Goal: Task Accomplishment & Management: Use online tool/utility

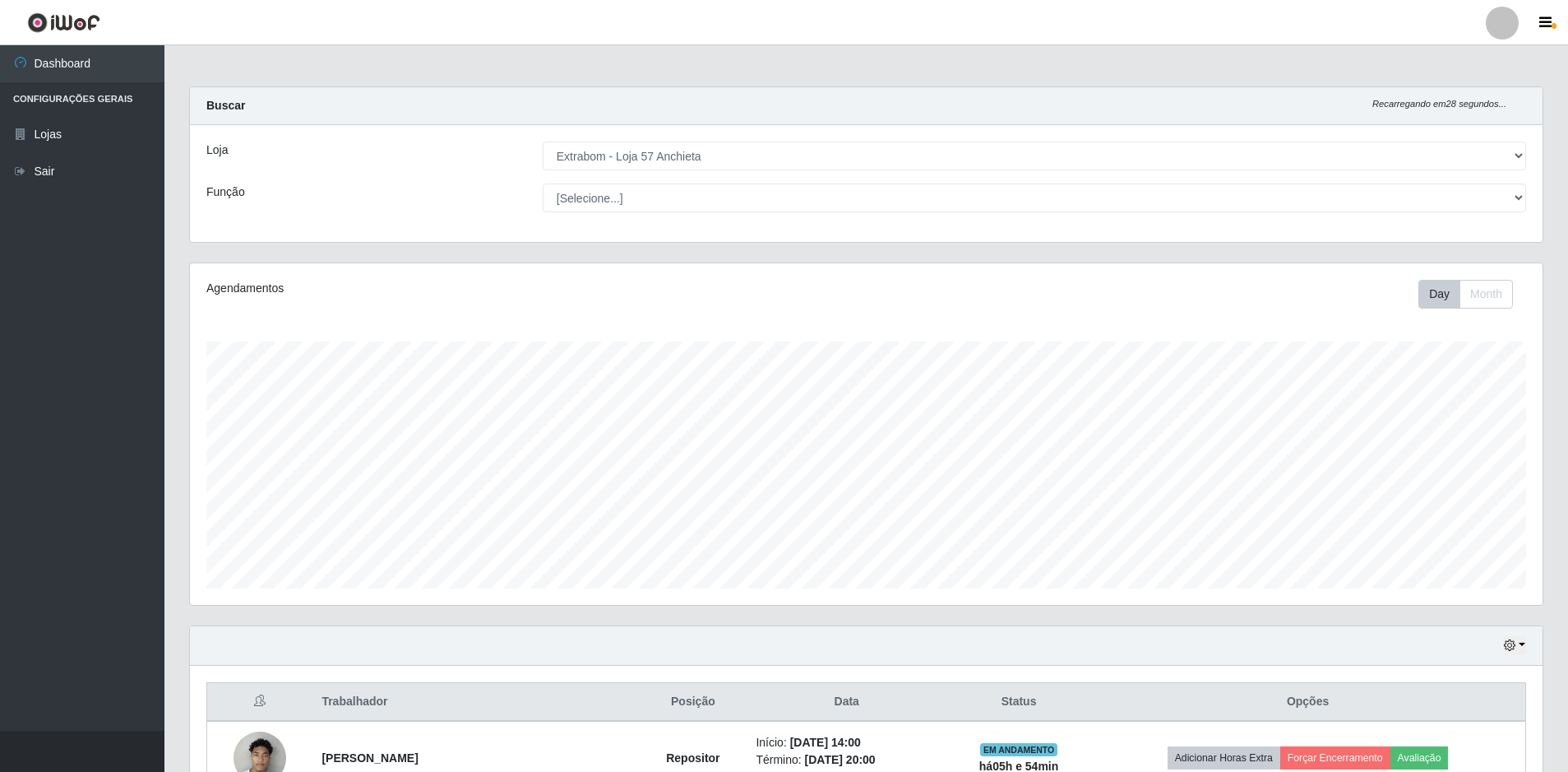
select select "470"
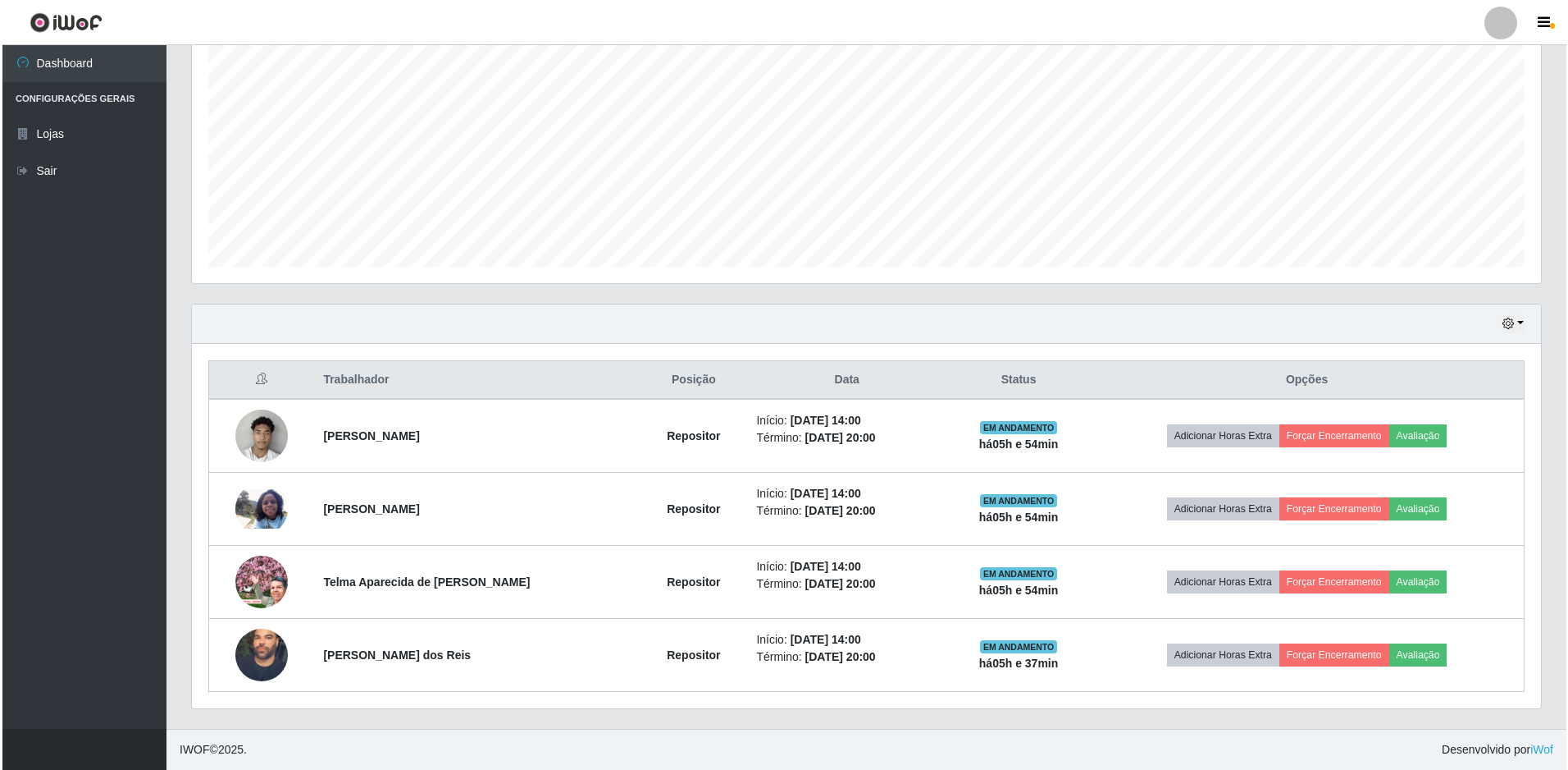
scroll to position [341, 1350]
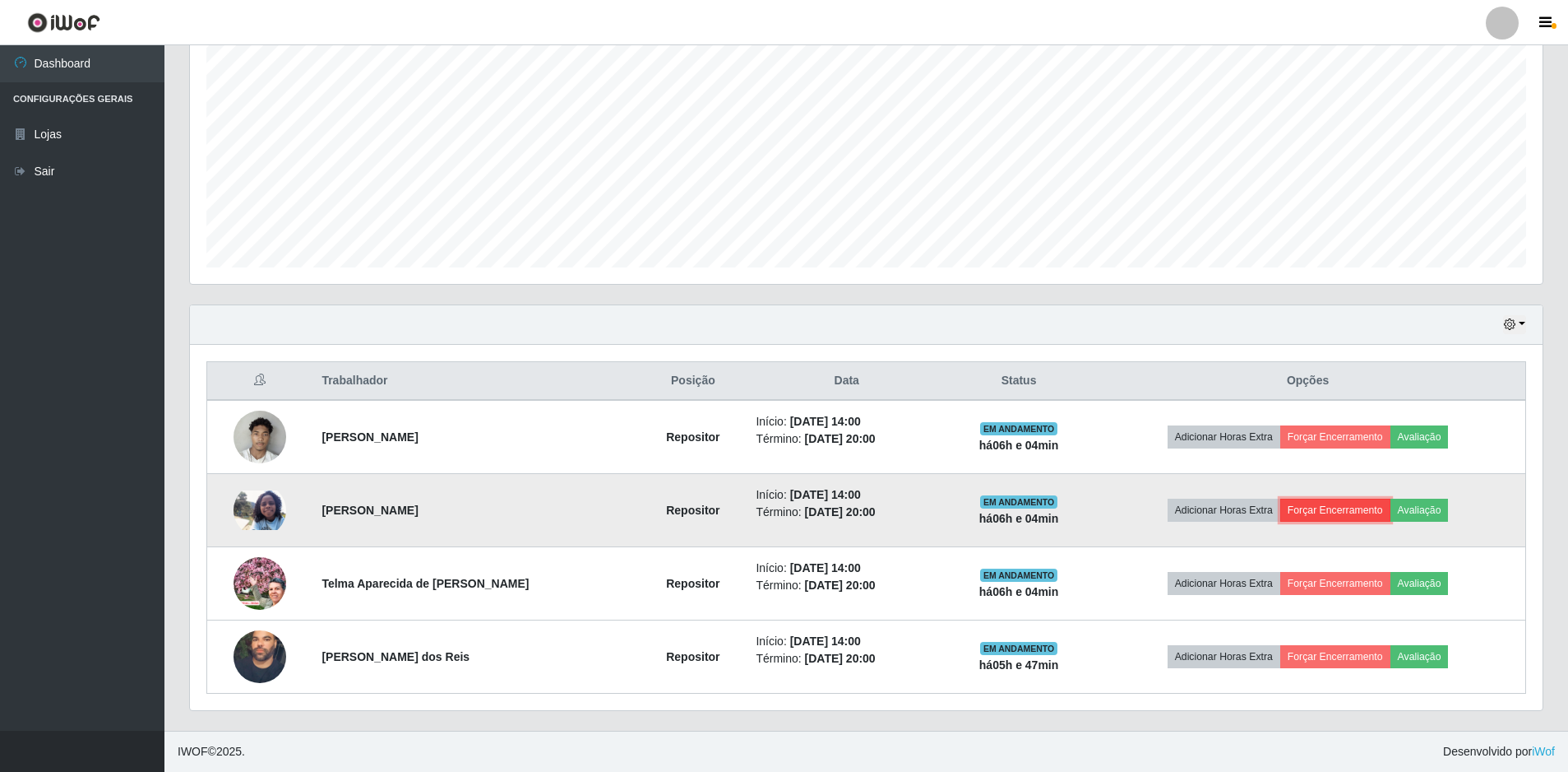
click at [1323, 510] on button "Forçar Encerramento" at bounding box center [1335, 510] width 110 height 23
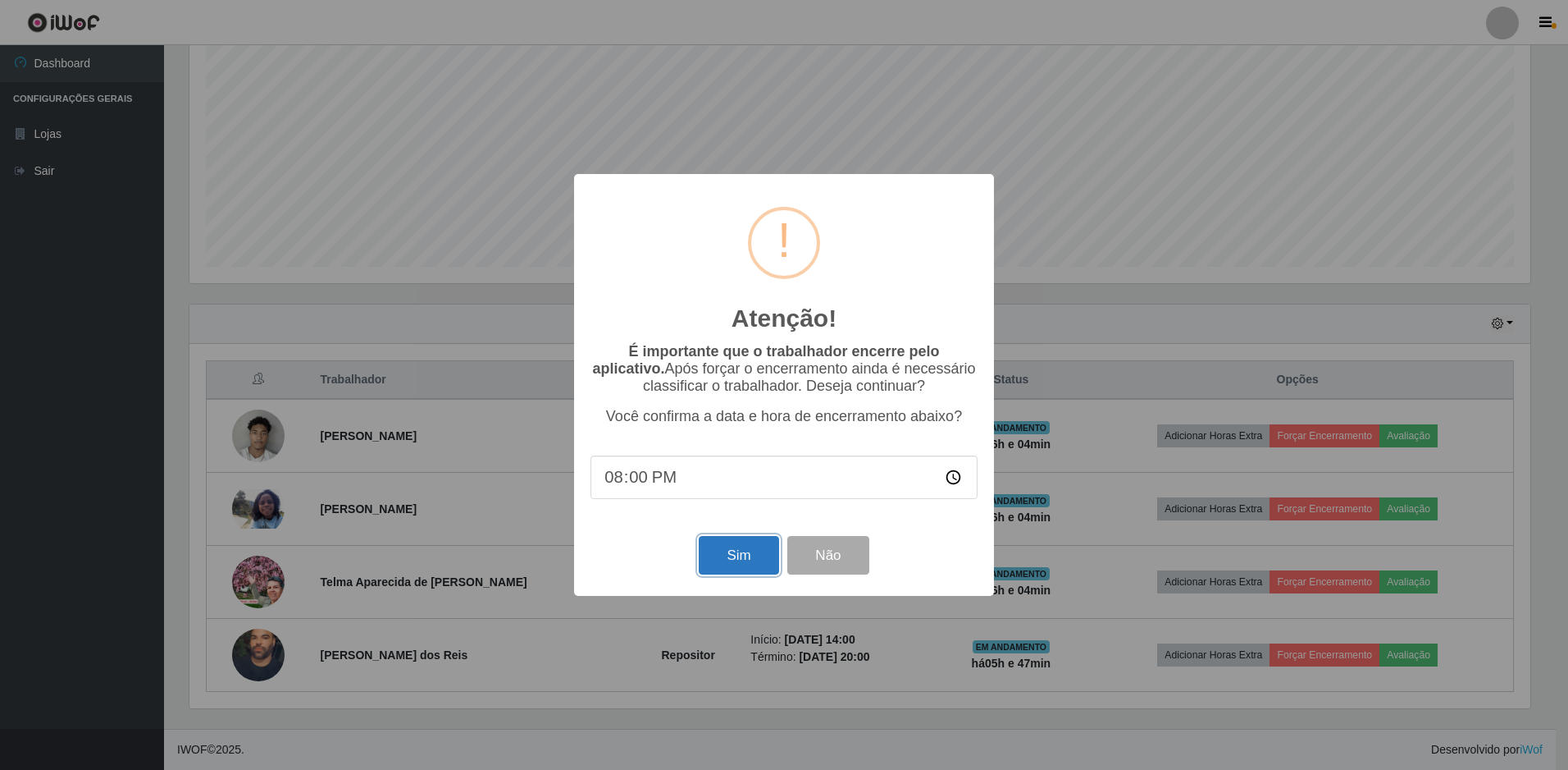
click at [736, 563] on button "Sim" at bounding box center [739, 555] width 80 height 39
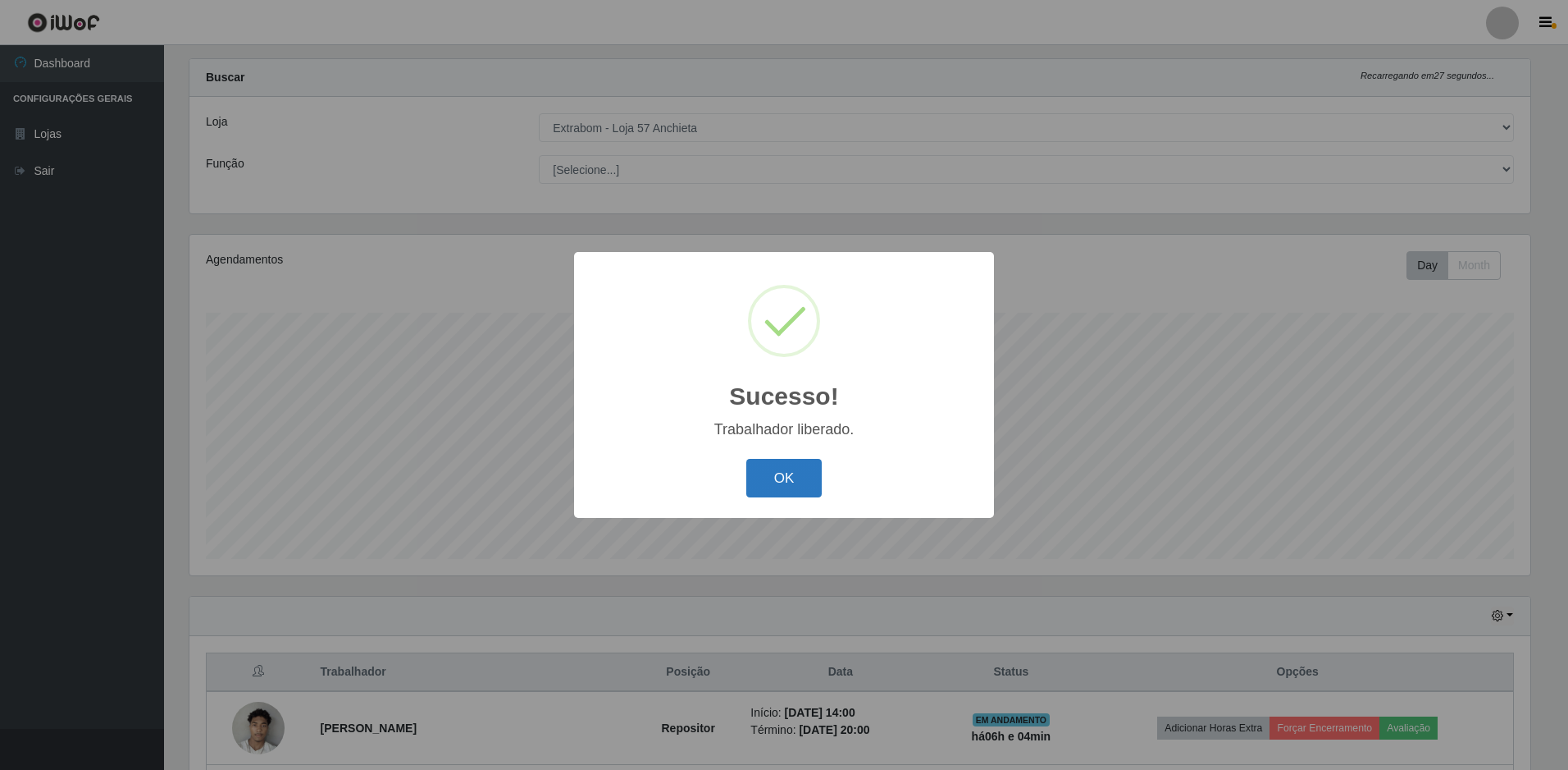
click at [763, 493] on button "OK" at bounding box center [784, 478] width 77 height 39
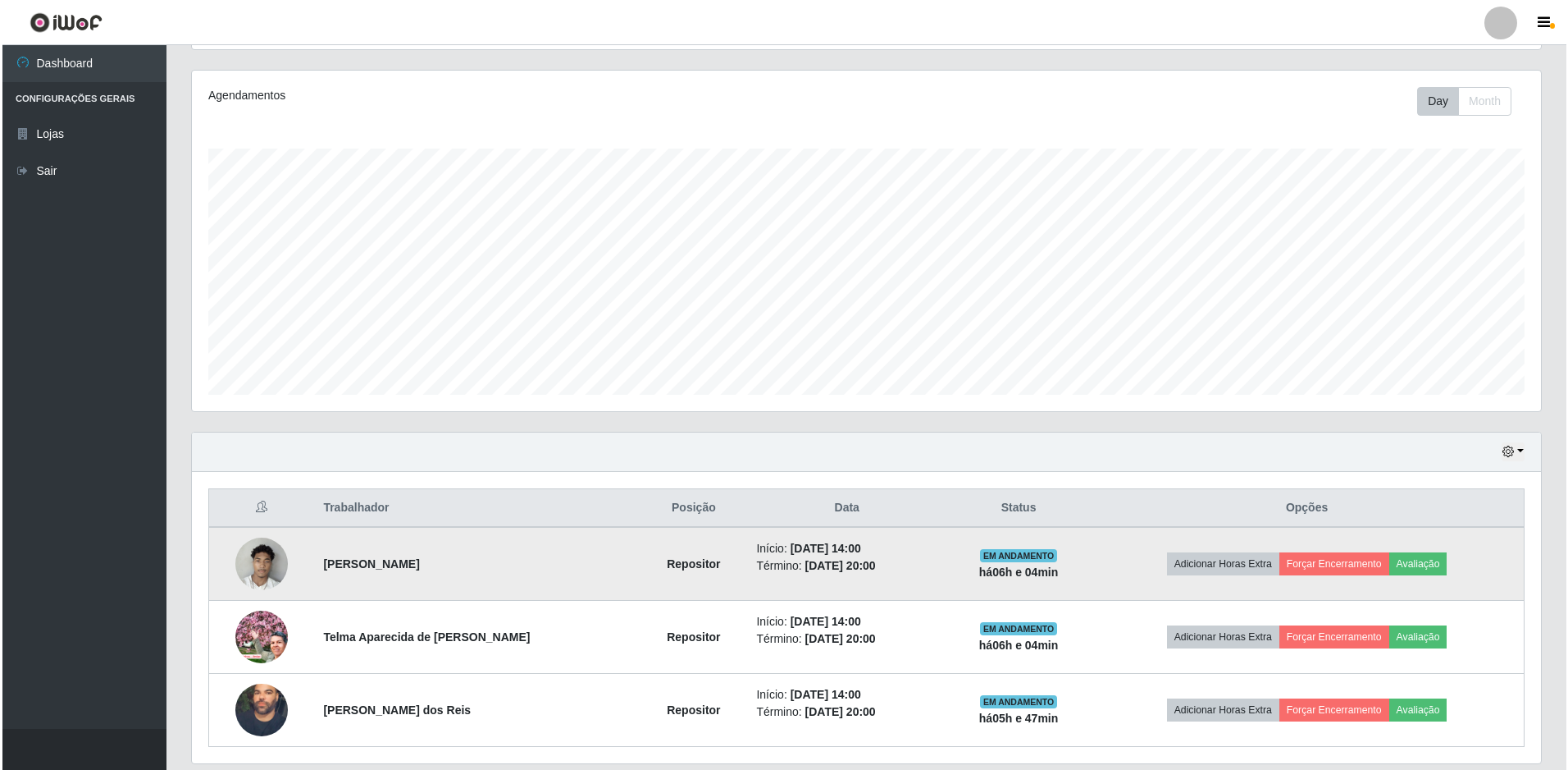
scroll to position [247, 0]
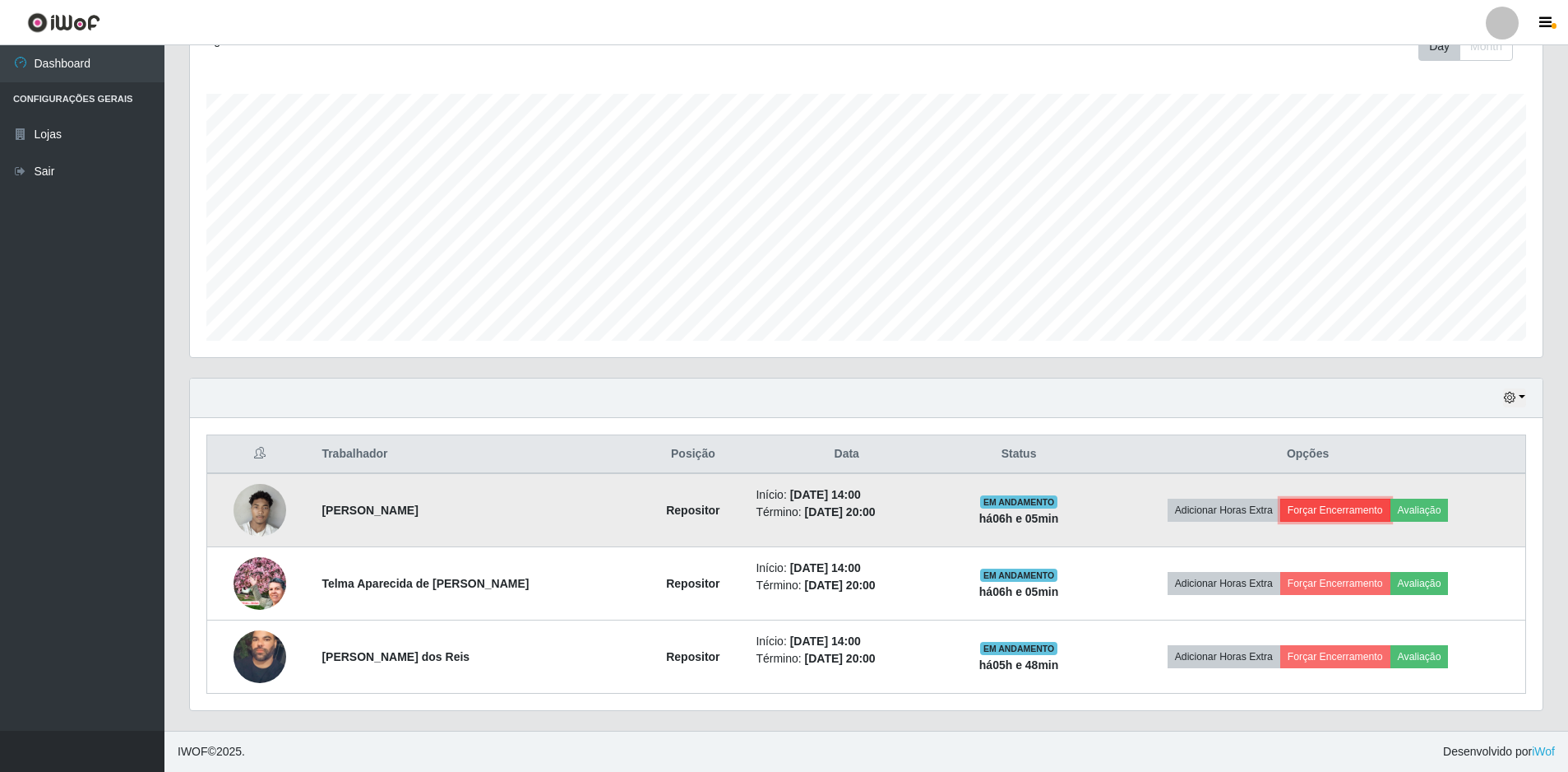
click at [1334, 502] on button "Forçar Encerramento" at bounding box center [1335, 510] width 110 height 23
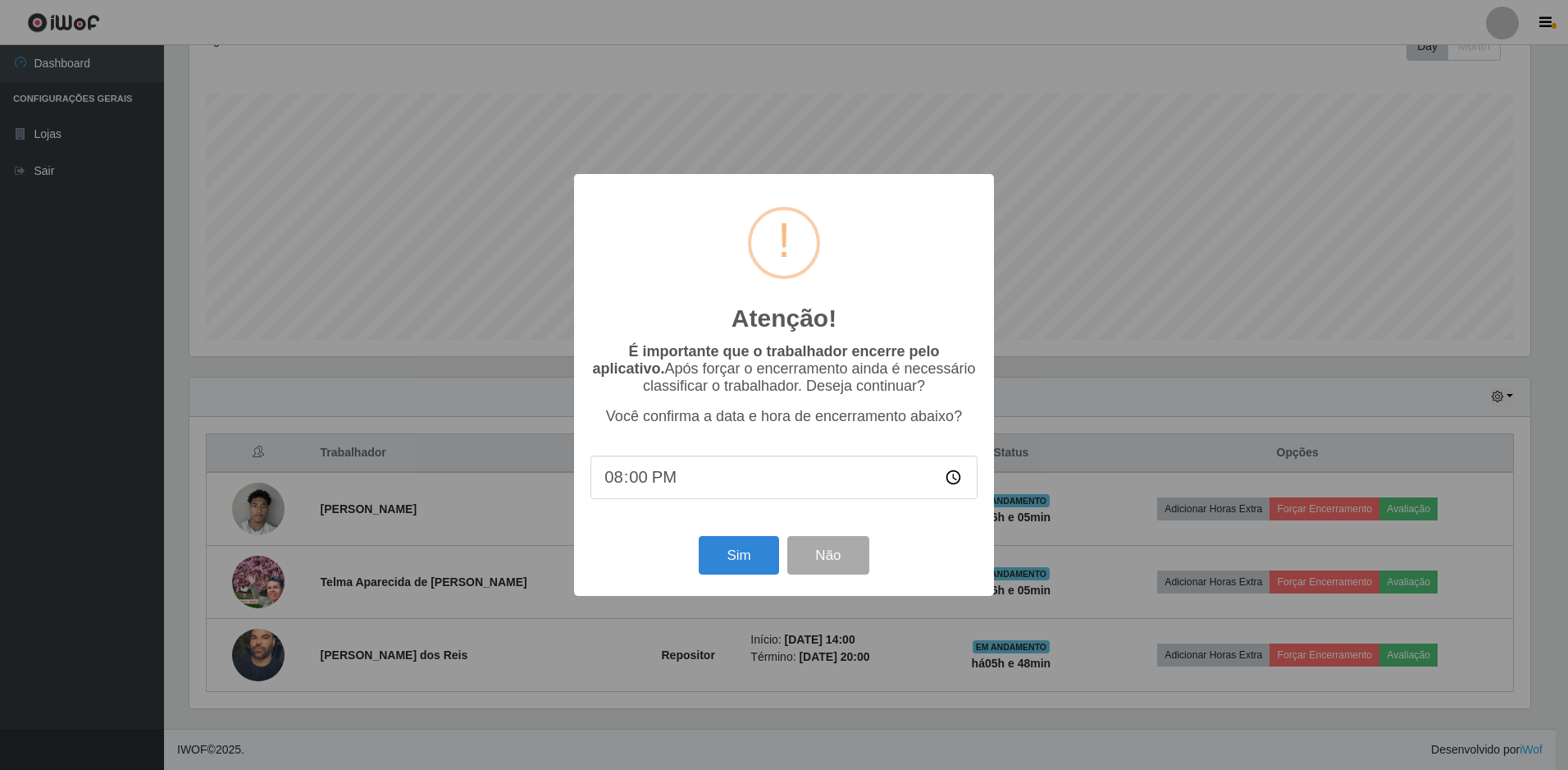
type input "20:05"
click at [733, 565] on button "Sim" at bounding box center [739, 555] width 80 height 39
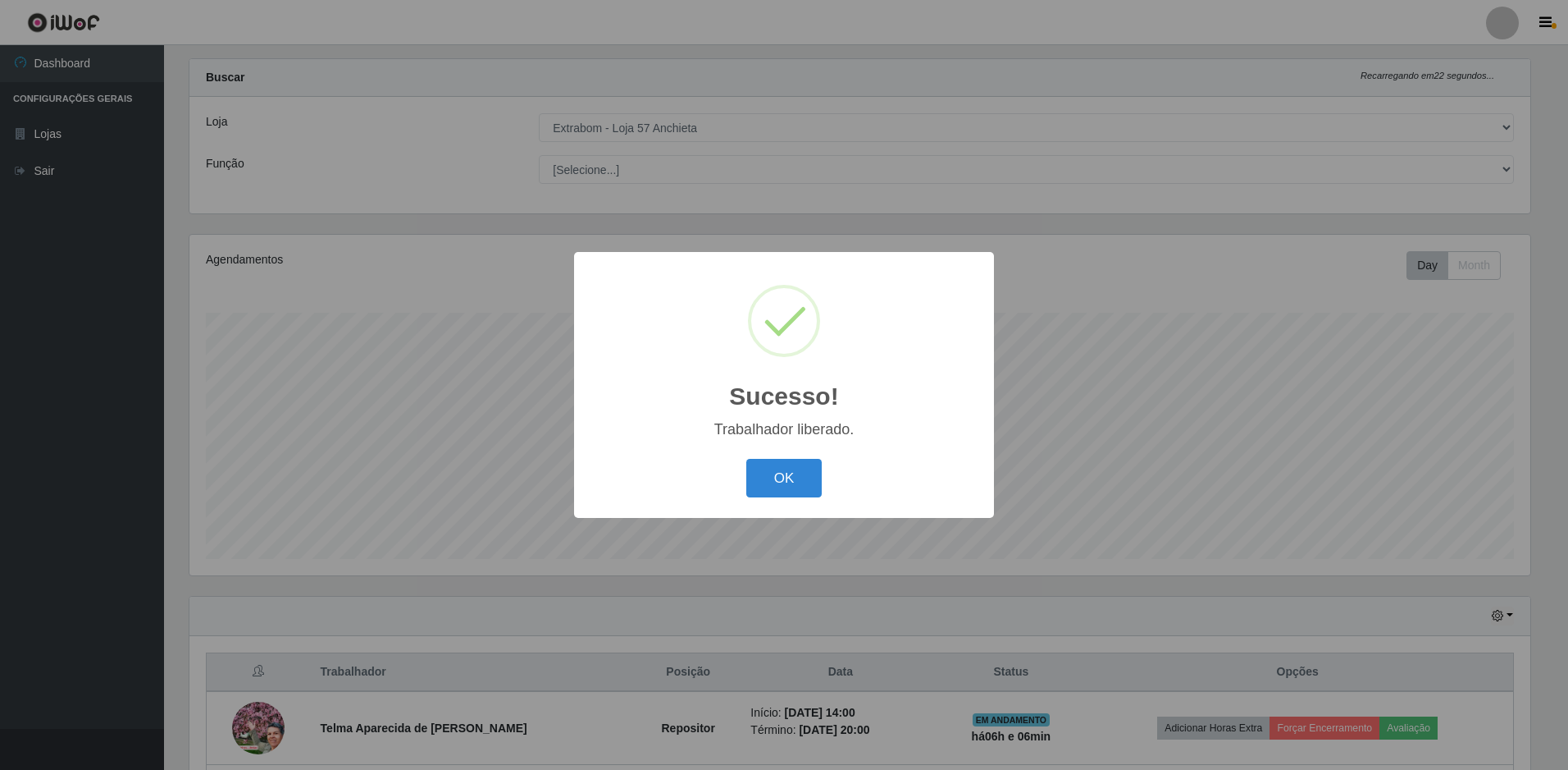
drag, startPoint x: 803, startPoint y: 448, endPoint x: 796, endPoint y: 455, distance: 9.9
click at [797, 453] on div "Sucesso! × Trabalhador liberado. OK Cancel" at bounding box center [784, 385] width 420 height 266
click at [795, 455] on div "Sucesso! × Trabalhador liberado. OK Cancel" at bounding box center [784, 385] width 420 height 266
click at [817, 452] on div "Sucesso! × Trabalhador liberado. OK Cancel" at bounding box center [784, 385] width 420 height 266
click at [808, 475] on button "OK" at bounding box center [784, 478] width 77 height 39
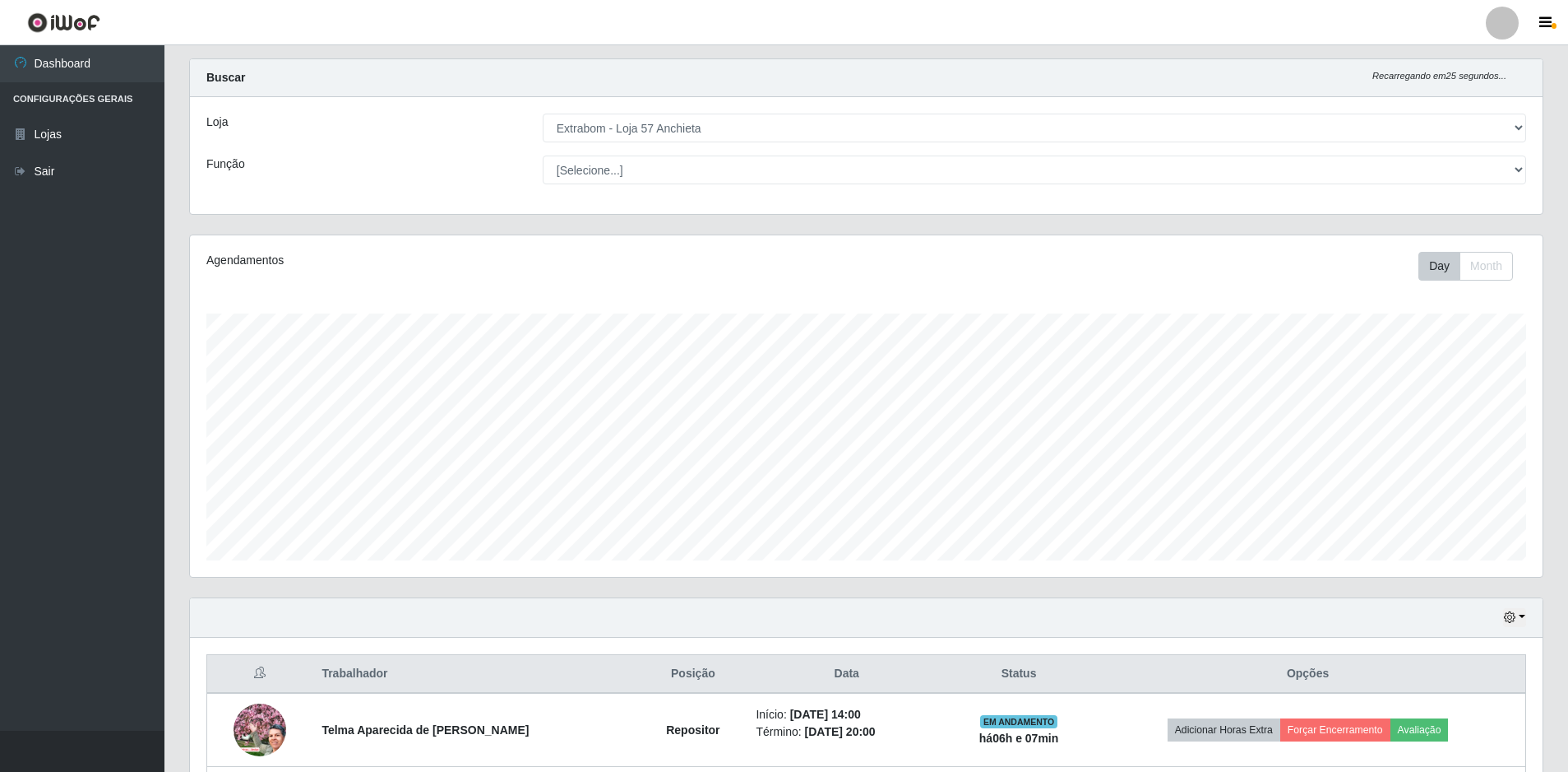
scroll to position [174, 0]
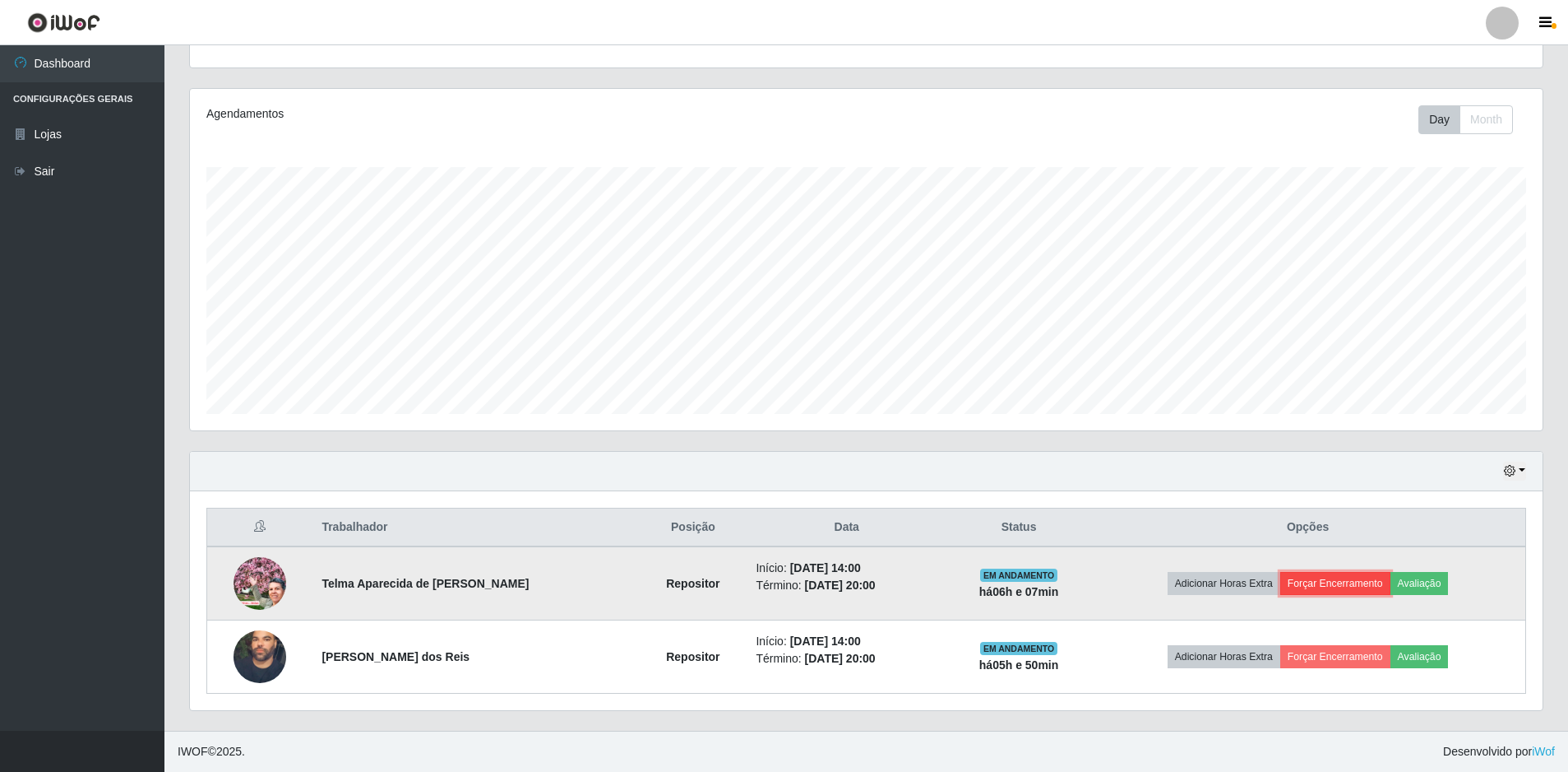
click at [1321, 574] on button "Forçar Encerramento" at bounding box center [1335, 583] width 110 height 23
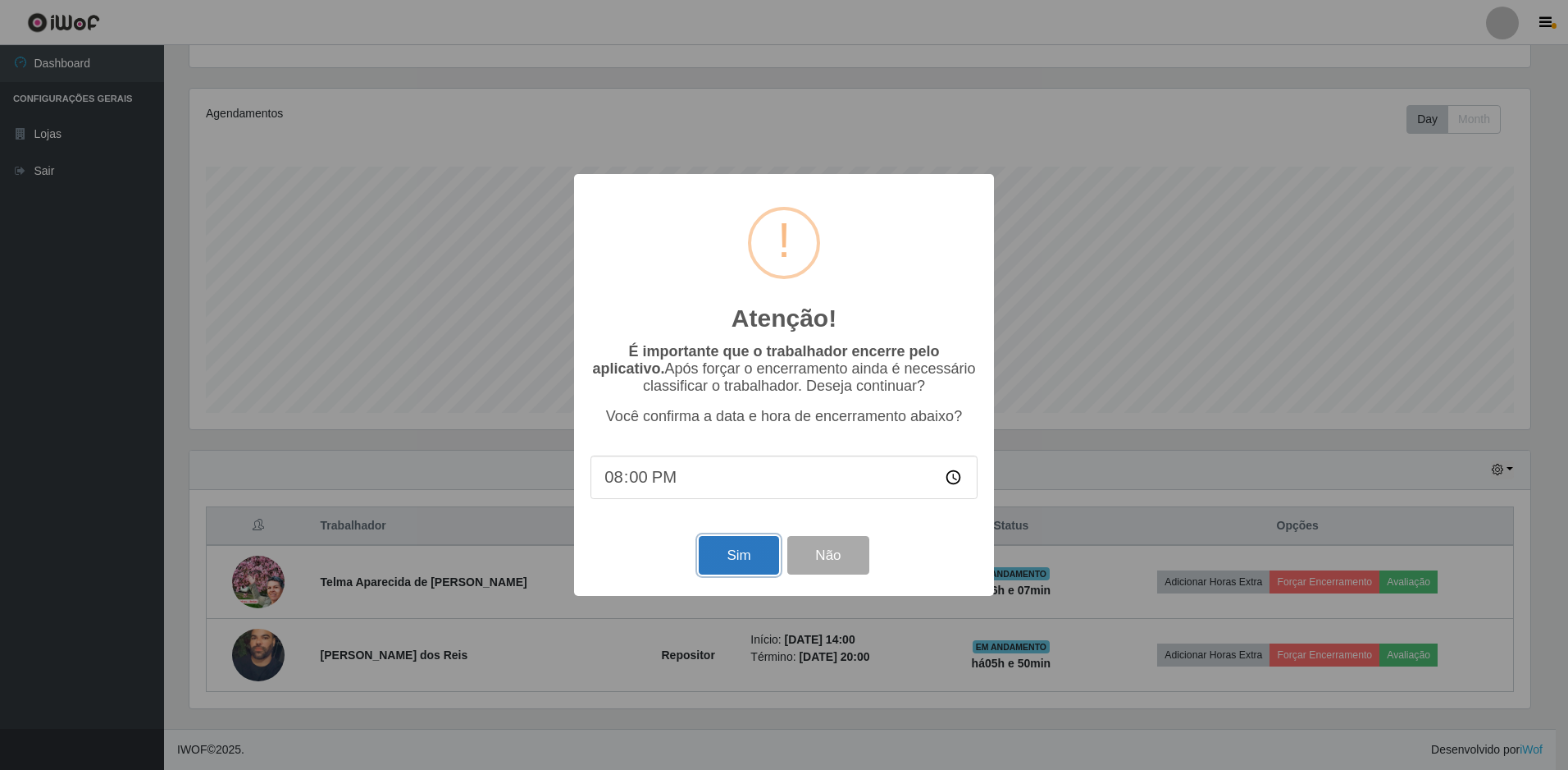
click at [714, 552] on button "Sim" at bounding box center [739, 555] width 80 height 39
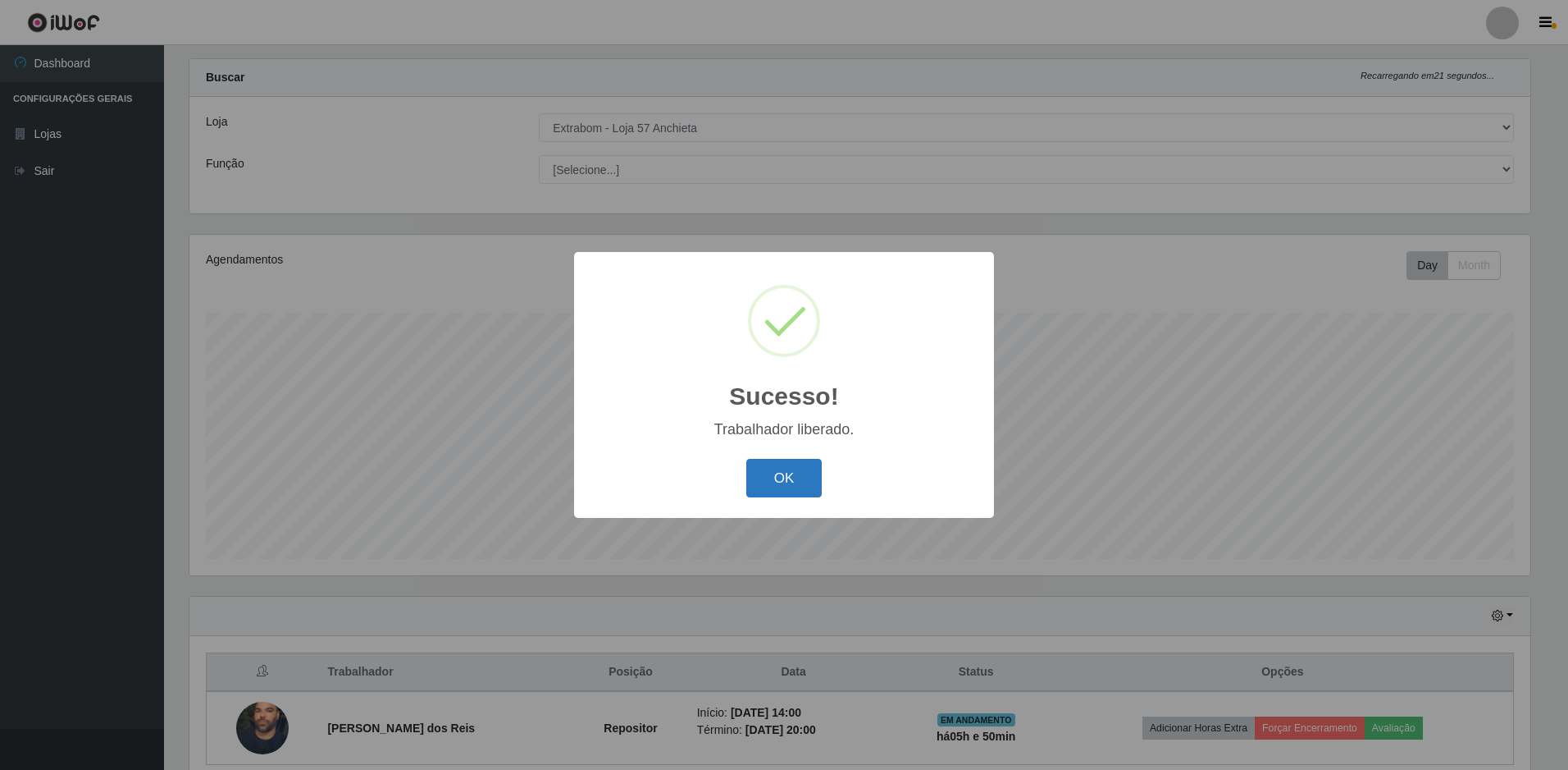
click at [792, 471] on button "OK" at bounding box center [784, 478] width 77 height 39
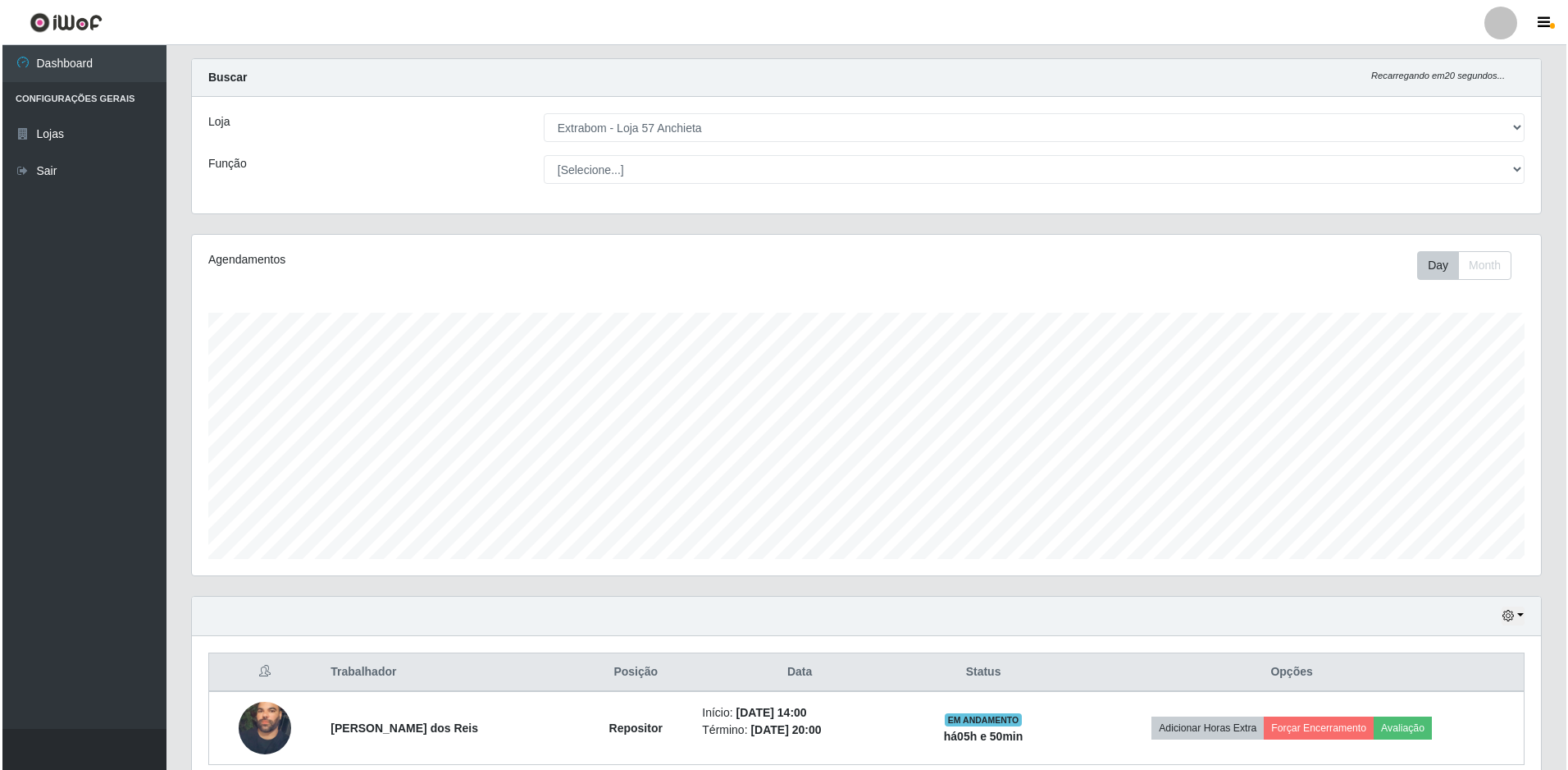
scroll to position [101, 0]
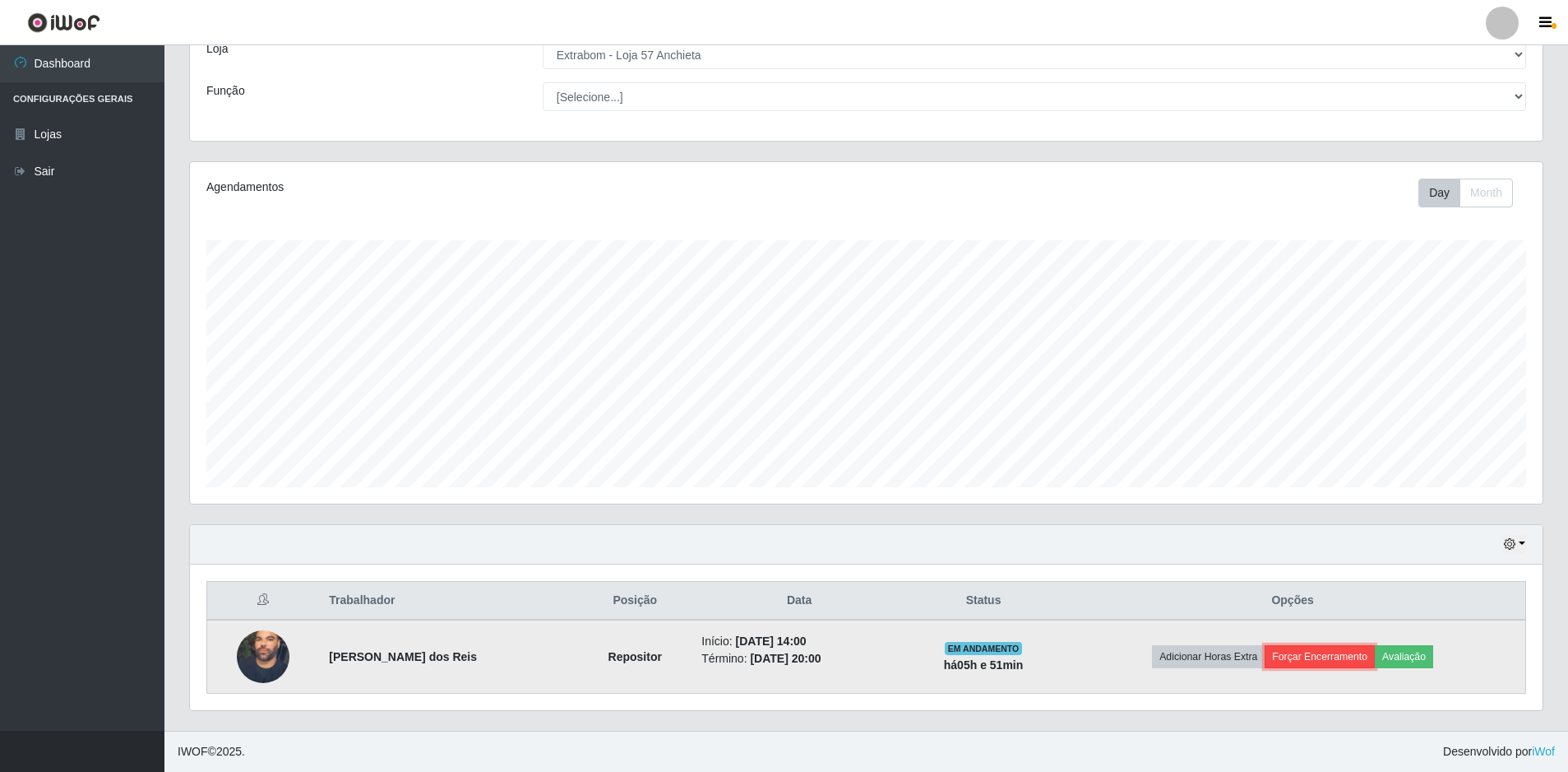
click at [1326, 658] on button "Forçar Encerramento" at bounding box center [1320, 656] width 110 height 23
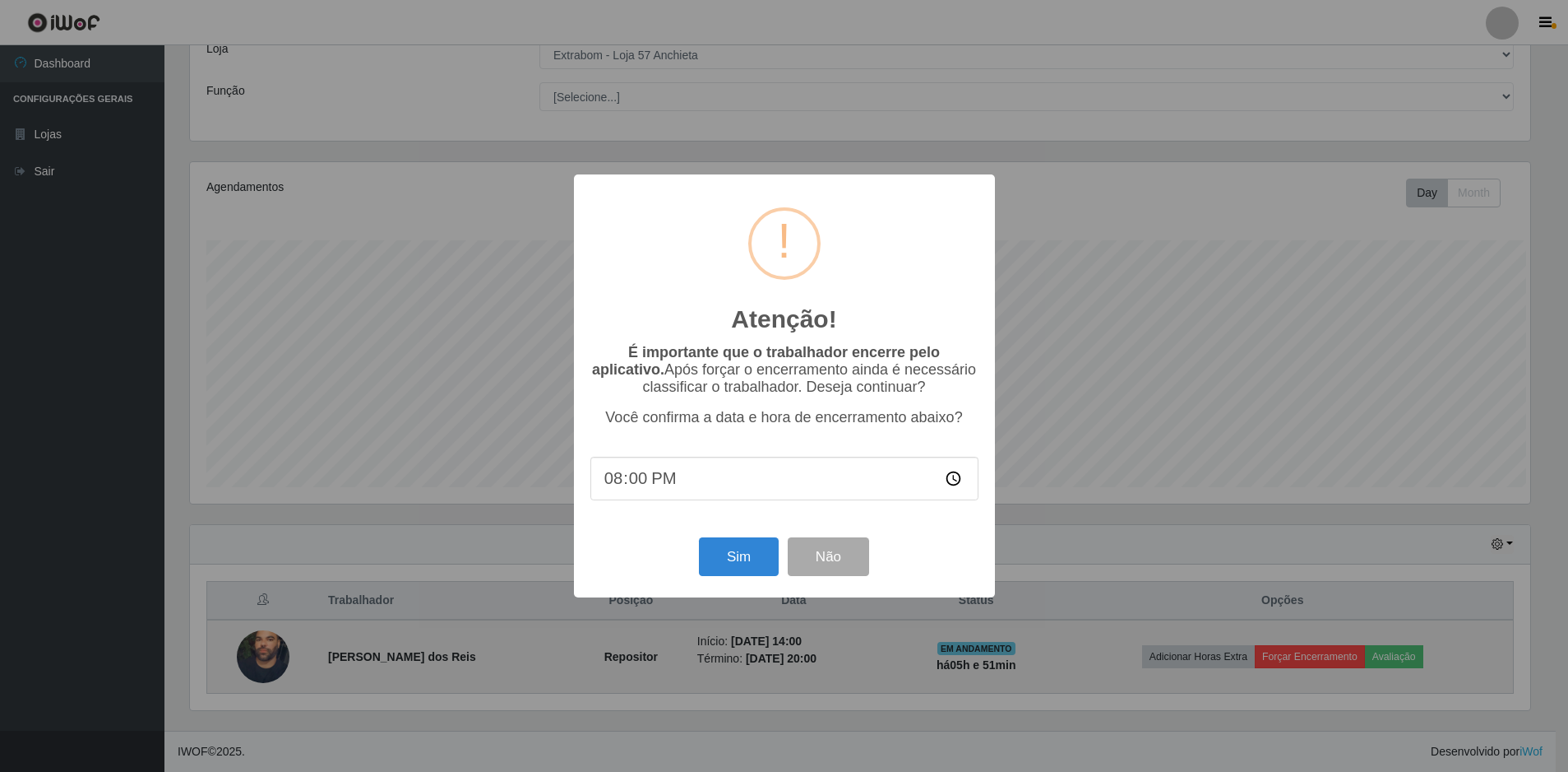
scroll to position [342, 1344]
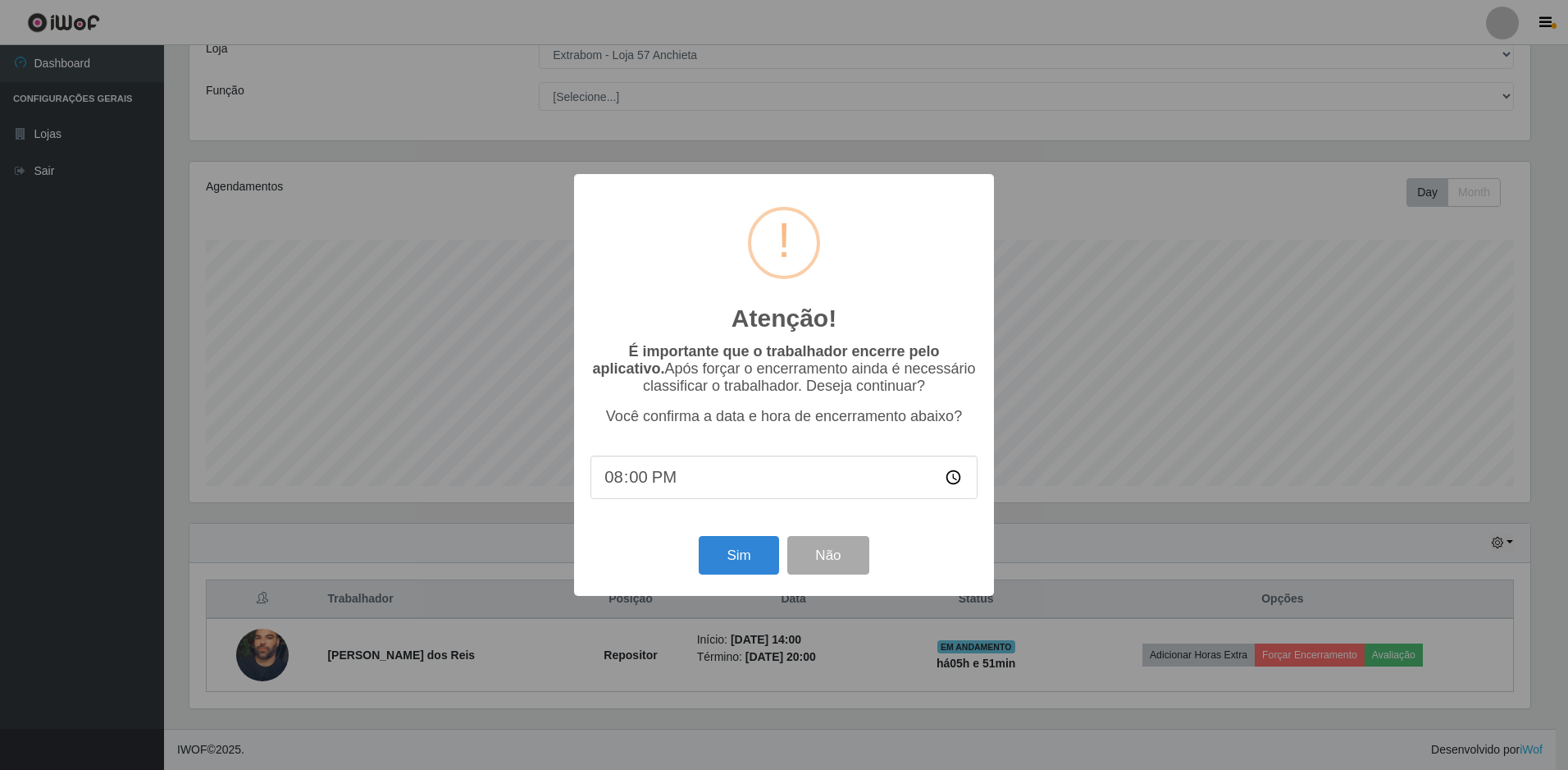
type input "20:08"
click at [720, 564] on button "Sim" at bounding box center [739, 555] width 80 height 39
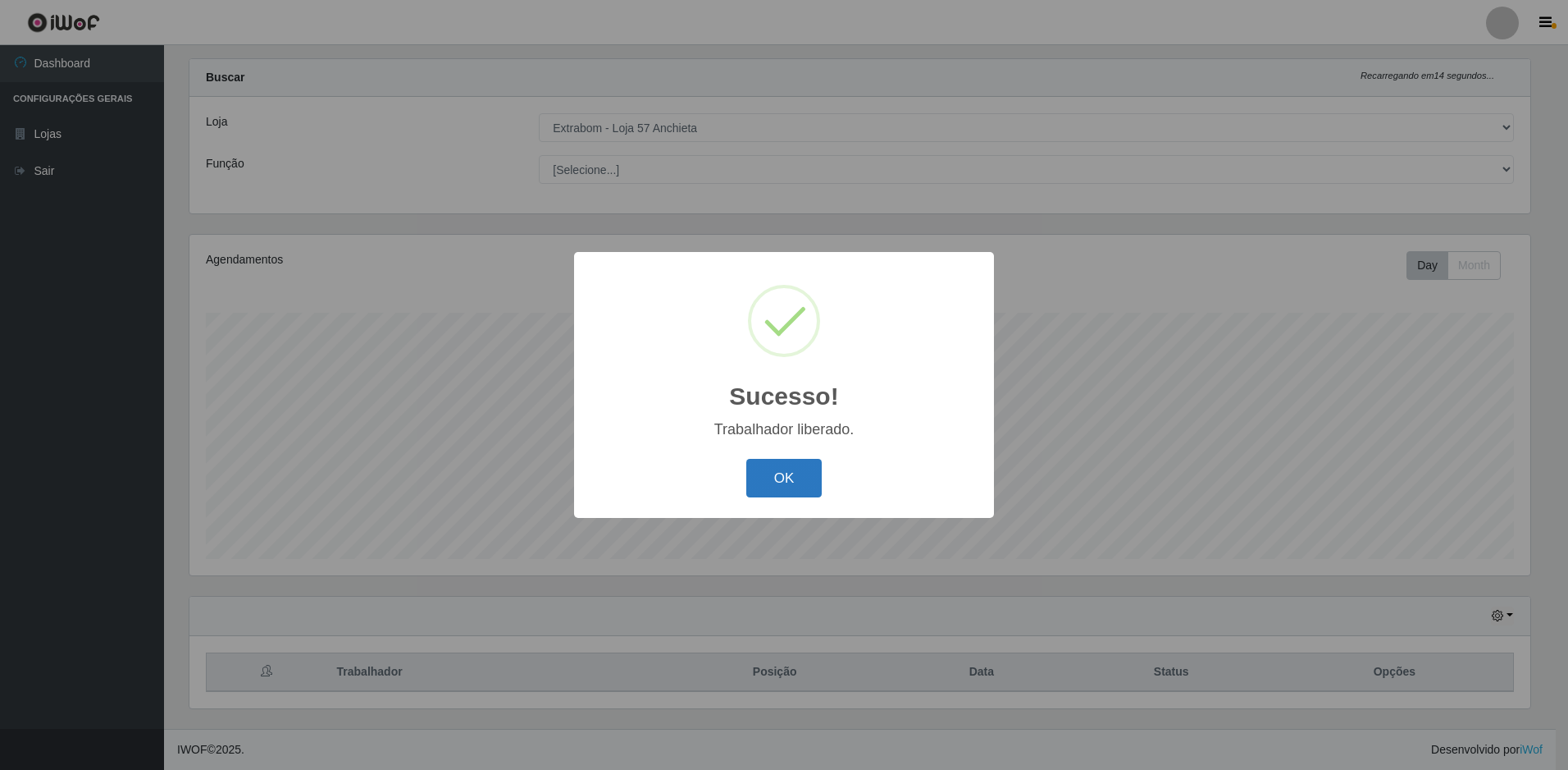
click at [776, 466] on button "OK" at bounding box center [784, 478] width 77 height 39
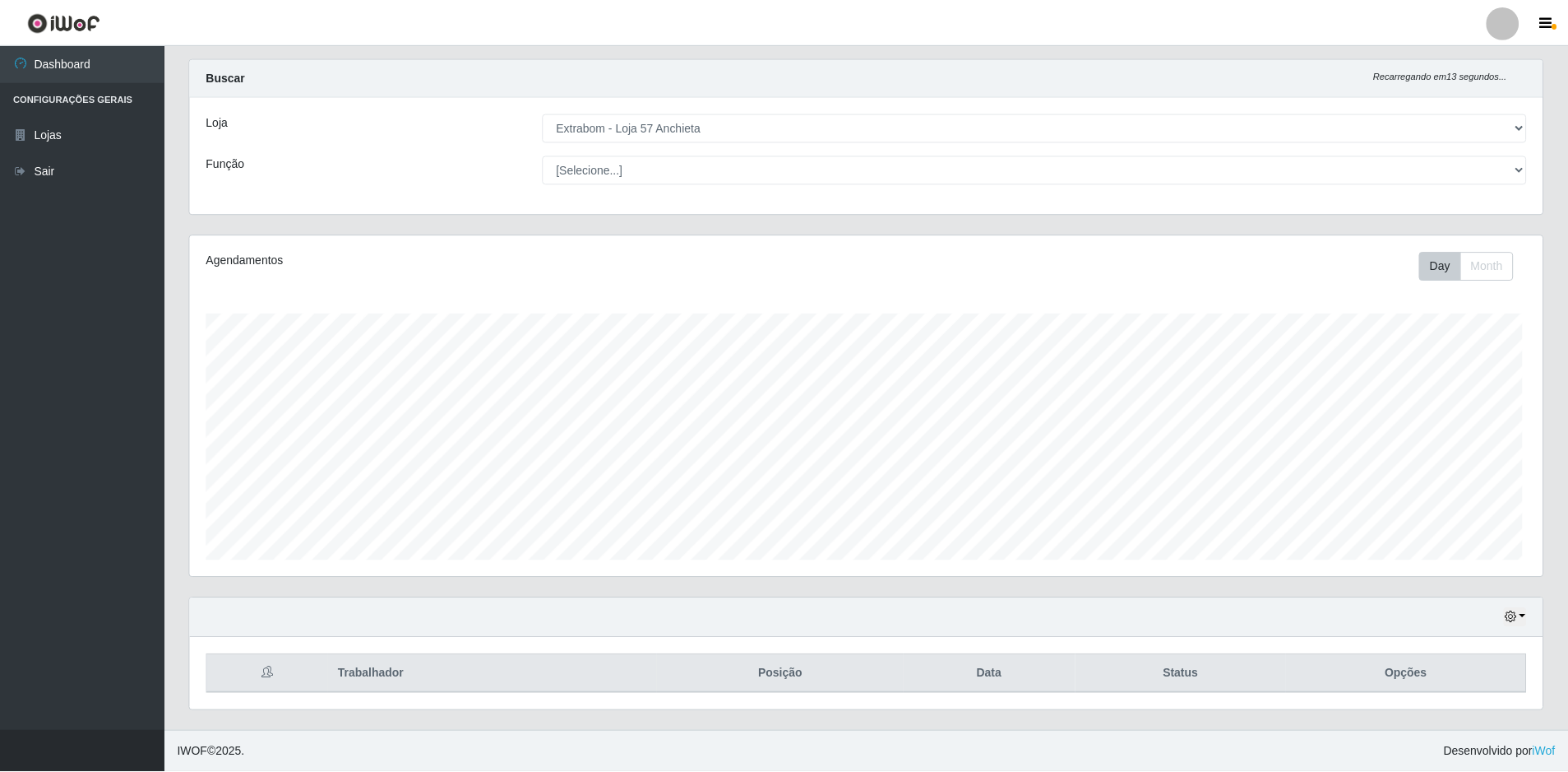
scroll to position [342, 1353]
